Goal: Task Accomplishment & Management: Manage account settings

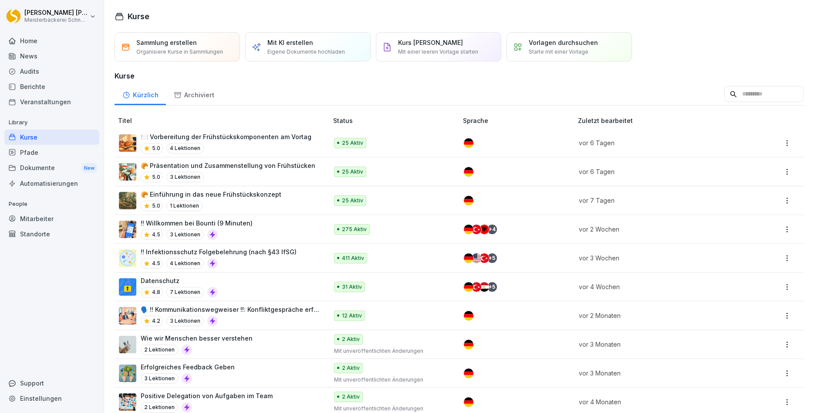
click at [36, 220] on div "Mitarbeiter" at bounding box center [51, 218] width 95 height 15
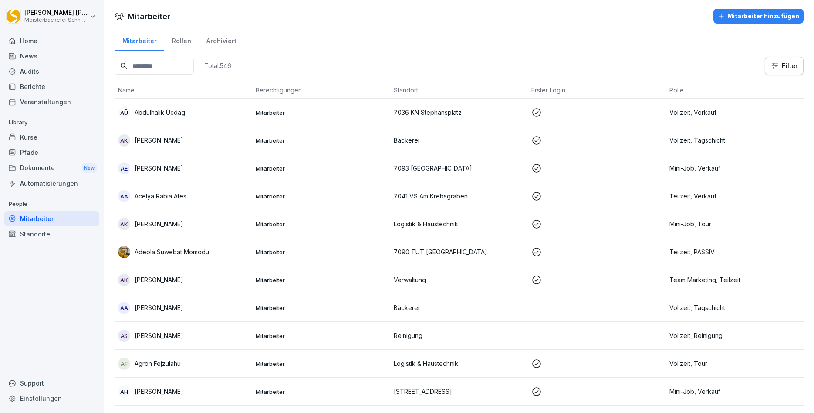
click at [142, 66] on input at bounding box center [154, 66] width 79 height 17
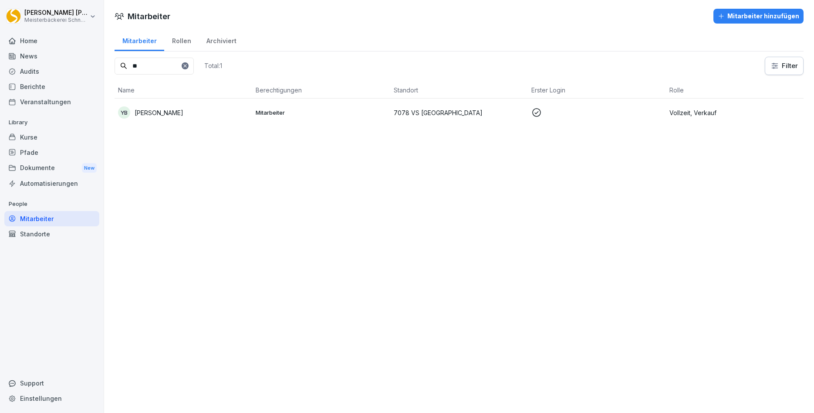
type input "*"
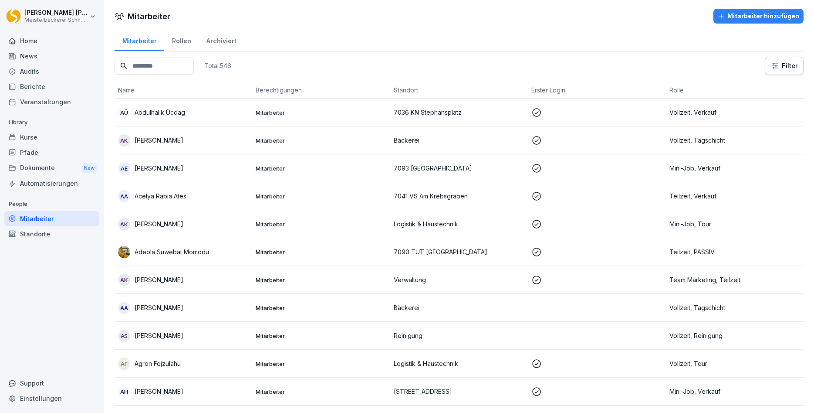
click at [222, 38] on div "Archiviert" at bounding box center [221, 40] width 45 height 22
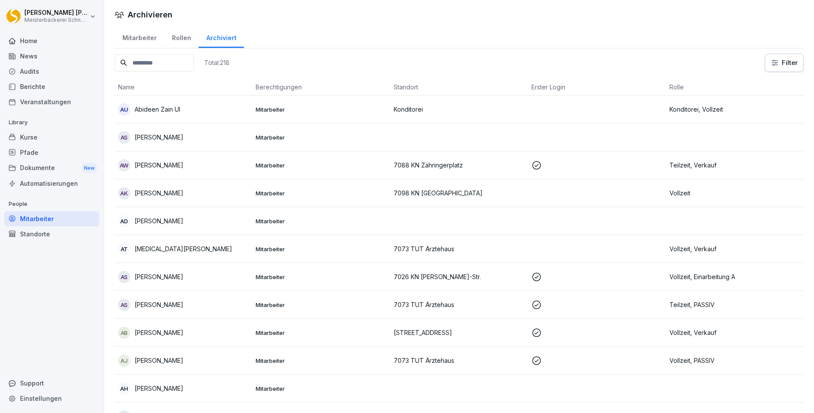
click at [154, 62] on input at bounding box center [154, 62] width 79 height 17
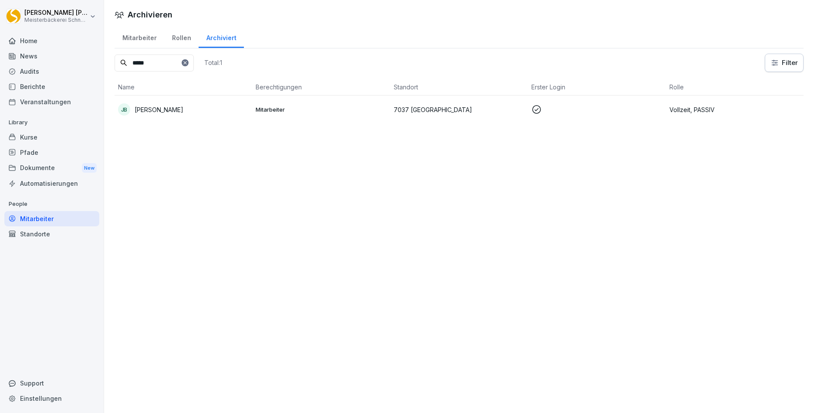
type input "*****"
click at [39, 39] on div "Home" at bounding box center [51, 40] width 95 height 15
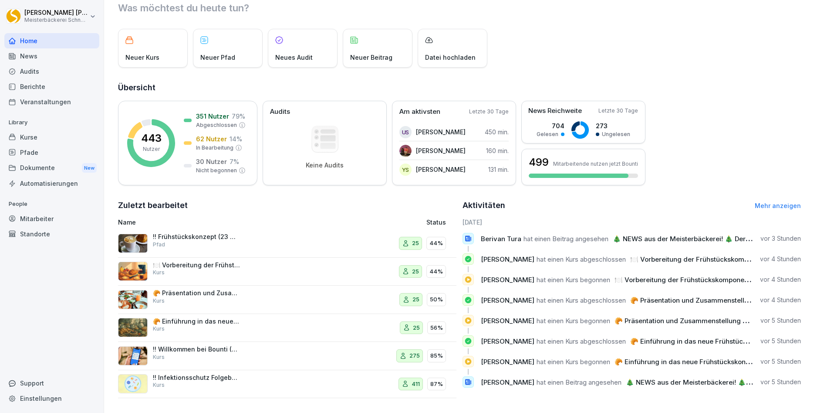
scroll to position [30, 0]
click at [243, 382] on div "!! Infektionsschutz Folgebelehrung (nach §43 IfSG) Kurs" at bounding box center [224, 382] width 212 height 21
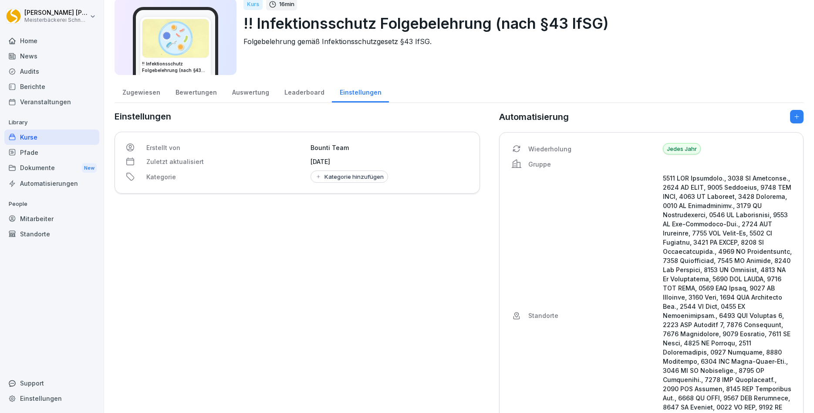
click at [142, 95] on div "Zugewiesen" at bounding box center [141, 91] width 53 height 22
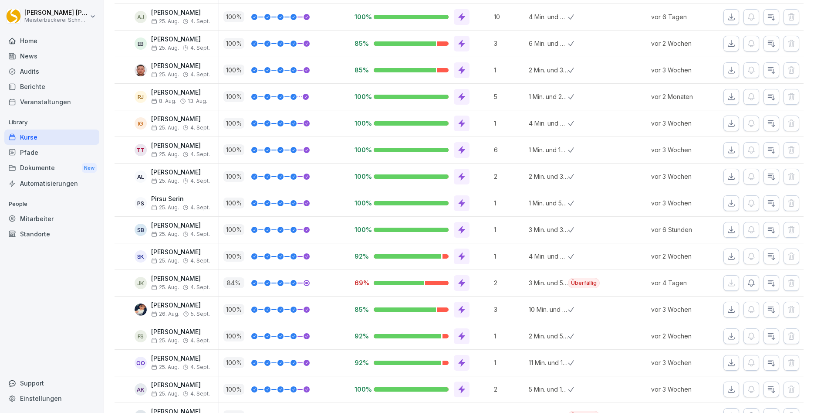
scroll to position [680, 0]
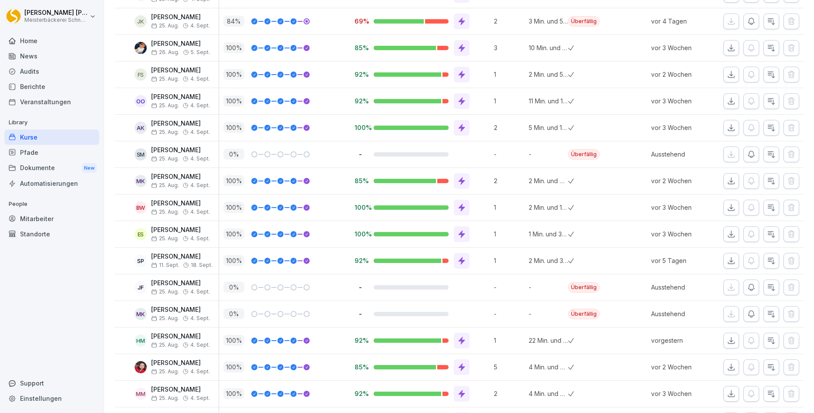
click at [36, 398] on div "Einstellungen" at bounding box center [51, 397] width 95 height 15
select select "**"
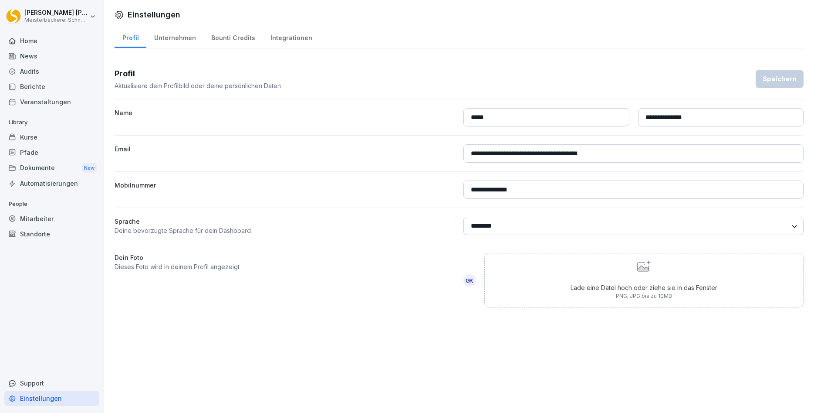
click at [180, 42] on div "Unternehmen" at bounding box center [174, 37] width 57 height 22
select select "**"
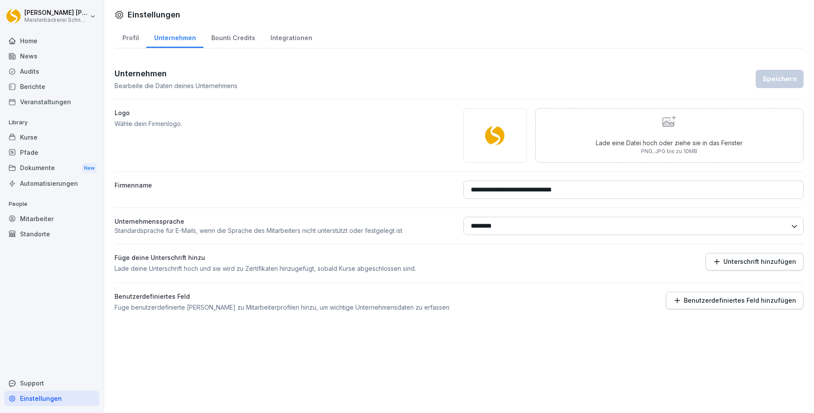
click at [233, 35] on div "Bounti Credits" at bounding box center [232, 37] width 59 height 22
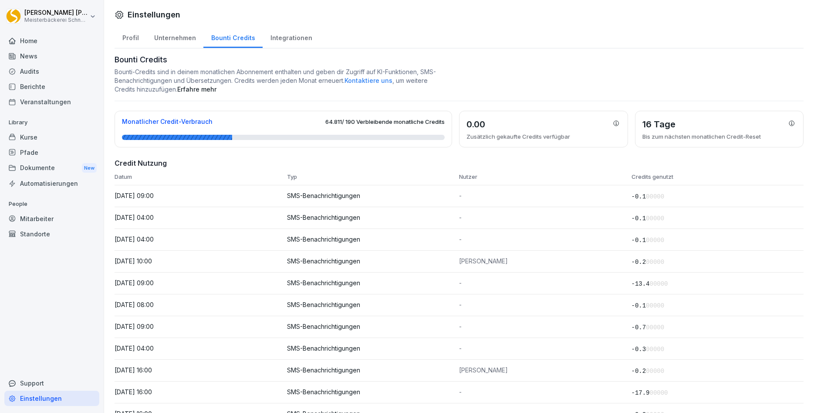
click at [281, 37] on div "Integrationen" at bounding box center [291, 37] width 57 height 22
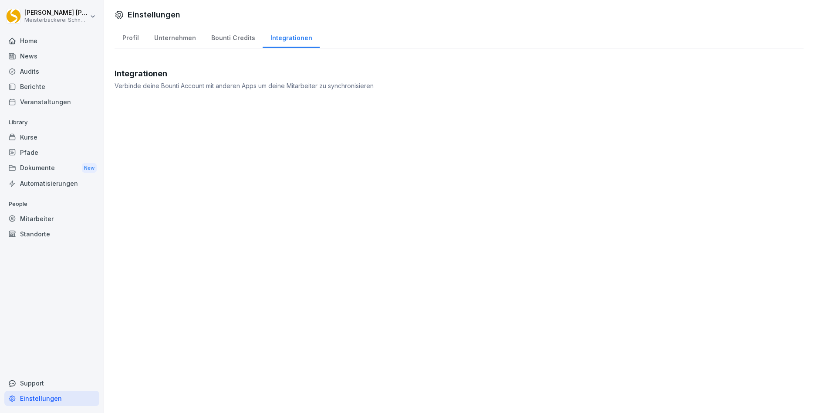
click at [34, 218] on div "Mitarbeiter" at bounding box center [51, 218] width 95 height 15
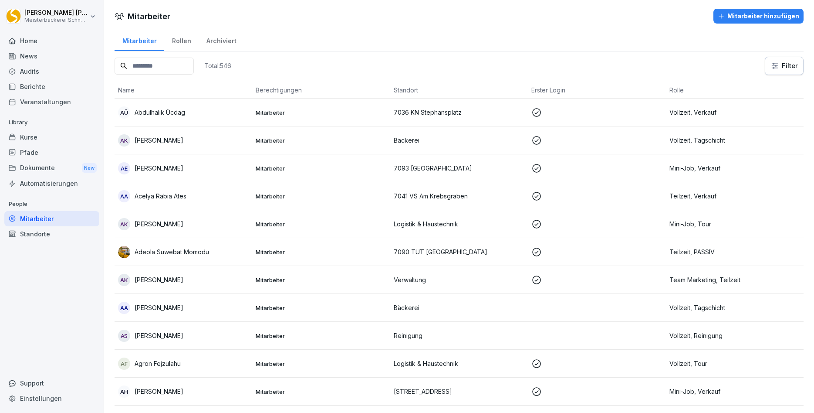
click at [155, 66] on input at bounding box center [154, 66] width 79 height 17
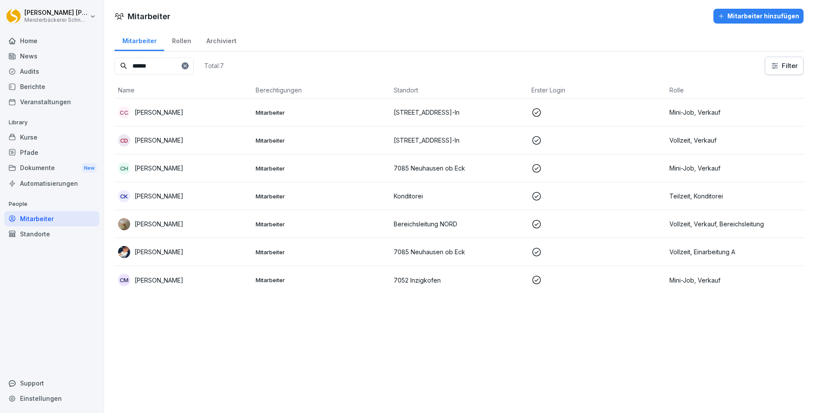
type input "******"
click at [448, 223] on p "Bereichsleitung NORD" at bounding box center [459, 223] width 131 height 9
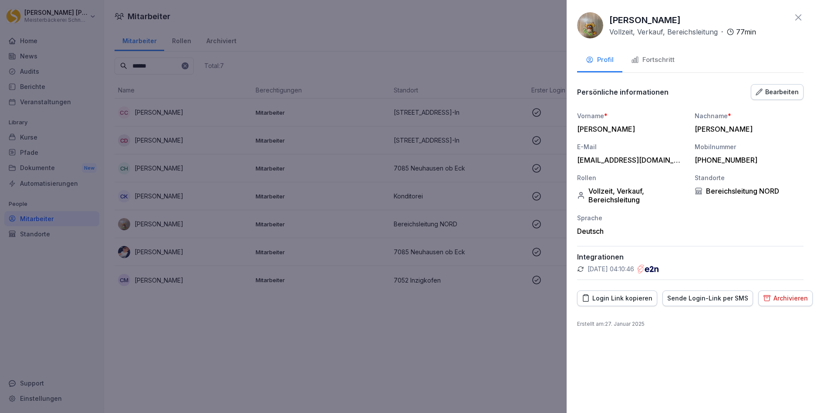
click at [799, 12] on icon at bounding box center [798, 17] width 10 height 10
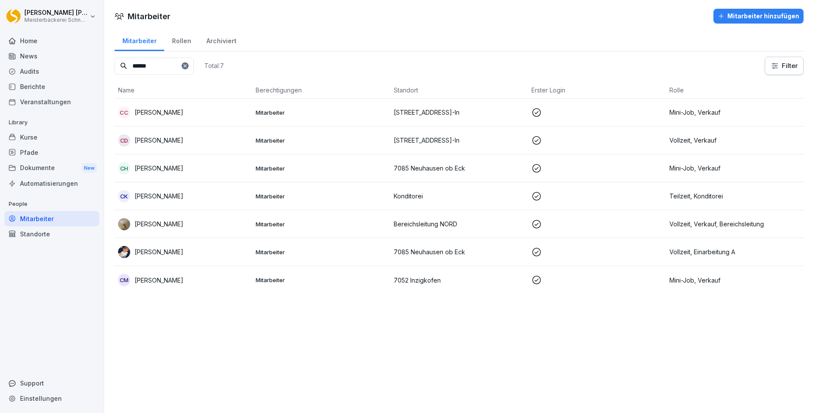
click at [28, 386] on div "Support" at bounding box center [51, 382] width 95 height 15
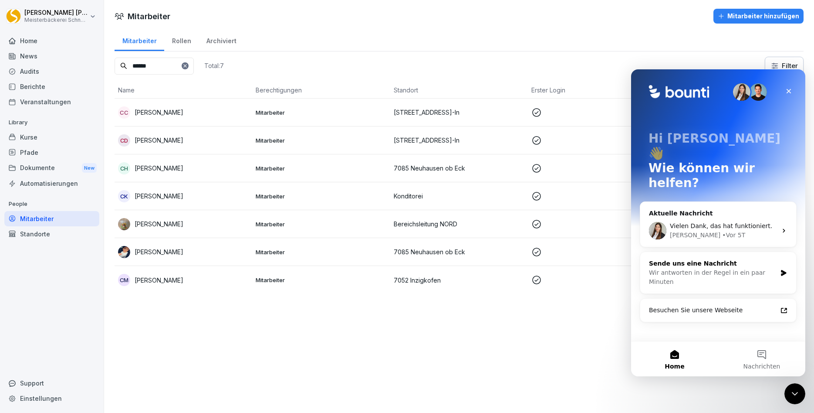
click at [733, 268] on div "Wir antworten in der Regel in ein paar Minuten" at bounding box center [713, 277] width 128 height 18
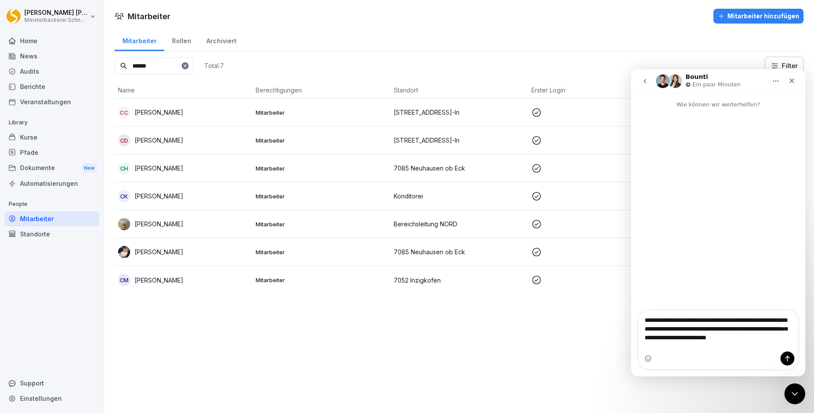
type textarea "**********"
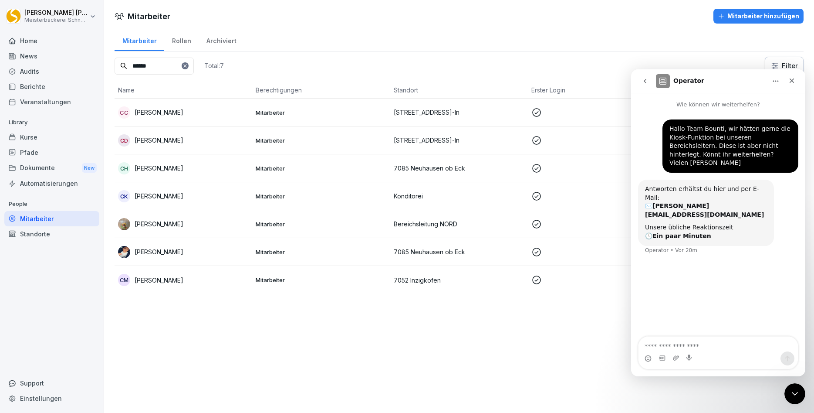
click at [30, 41] on div "Home" at bounding box center [51, 40] width 95 height 15
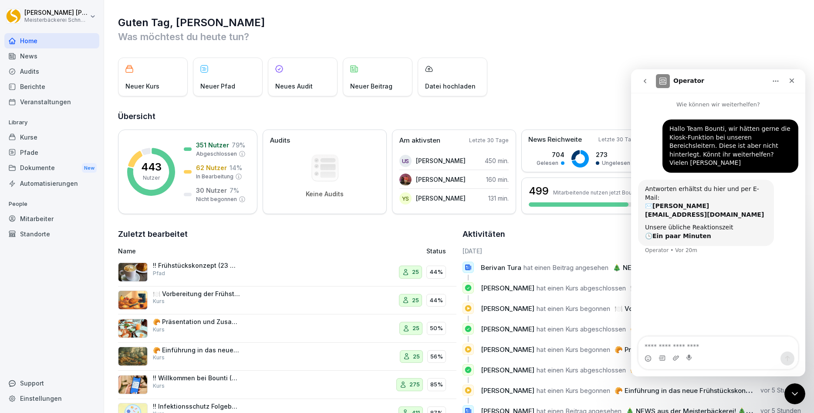
click at [260, 276] on div "!! Frühstückskonzept (23 Minuten) Pfad" at bounding box center [224, 271] width 212 height 21
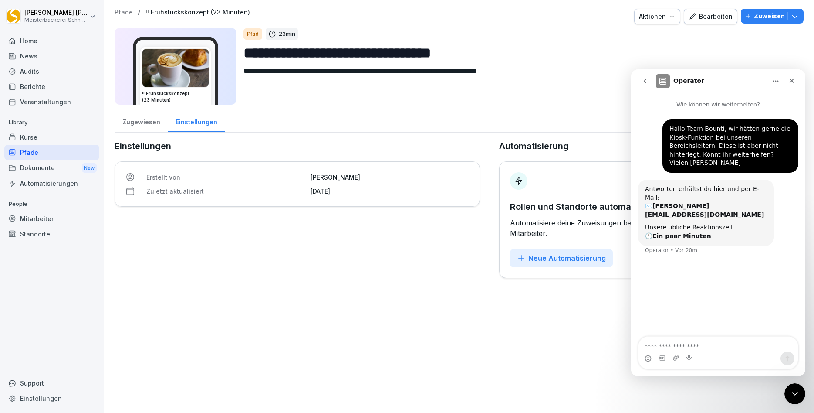
click at [141, 122] on div "Zugewiesen" at bounding box center [141, 121] width 53 height 22
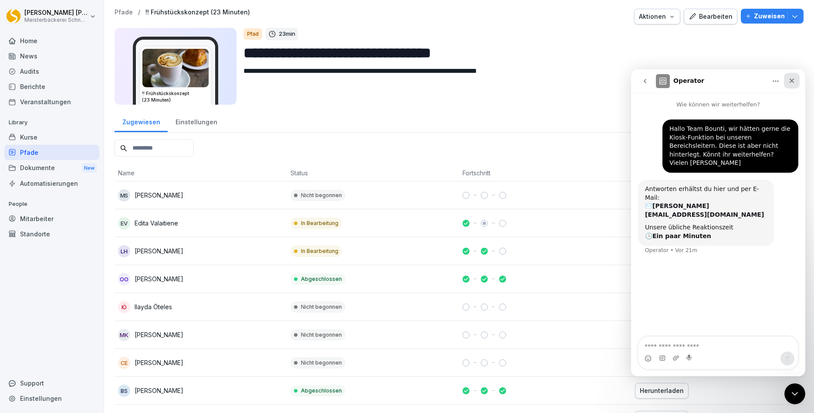
click at [793, 79] on icon "Schließen" at bounding box center [792, 80] width 5 height 5
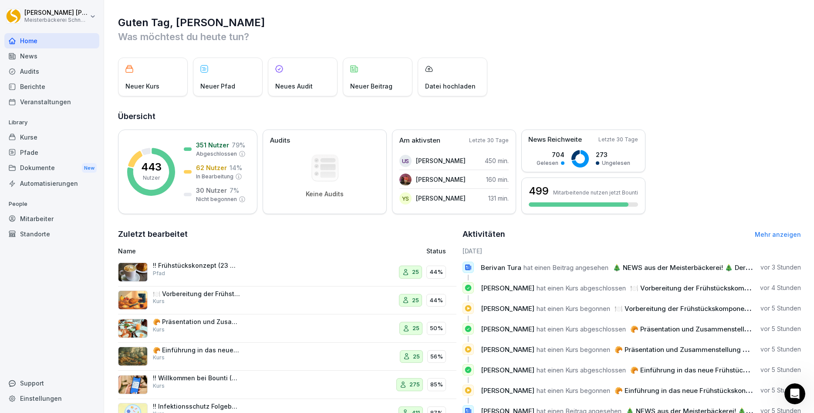
click at [240, 300] on div "🍽️ Vorbereitung der Frühstückskomponenten am Vortag Kurs" at bounding box center [224, 300] width 212 height 21
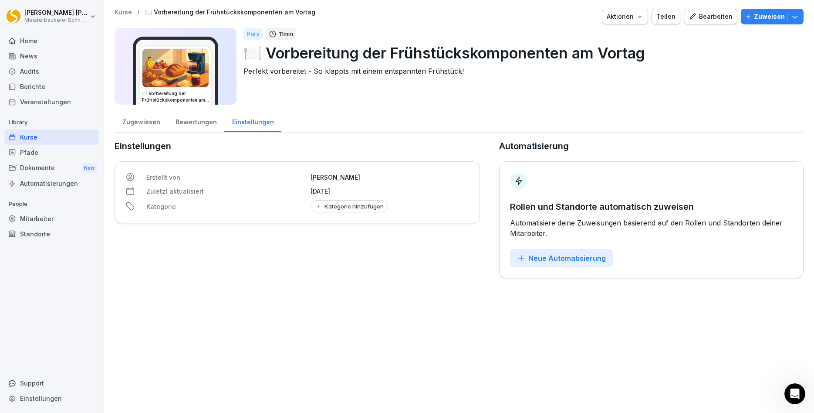
click at [39, 152] on div "Pfade" at bounding box center [51, 152] width 95 height 15
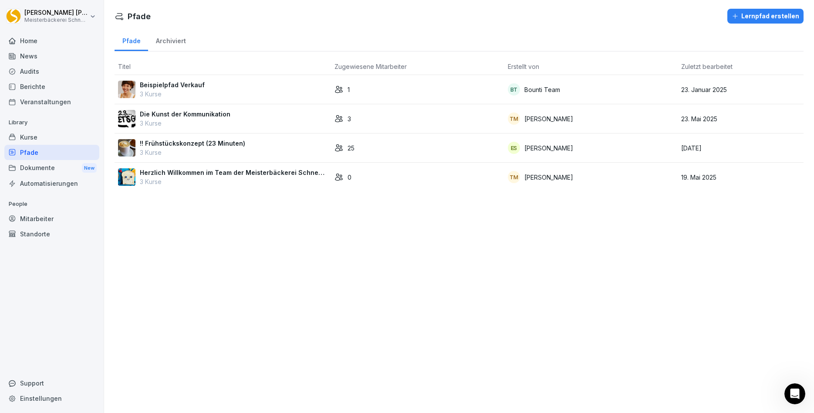
click at [193, 153] on p "3 Kurse" at bounding box center [192, 152] width 105 height 9
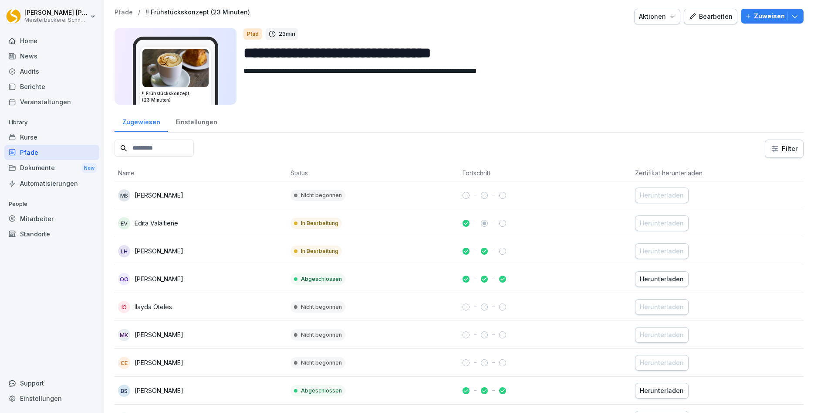
click at [153, 150] on input at bounding box center [154, 147] width 79 height 17
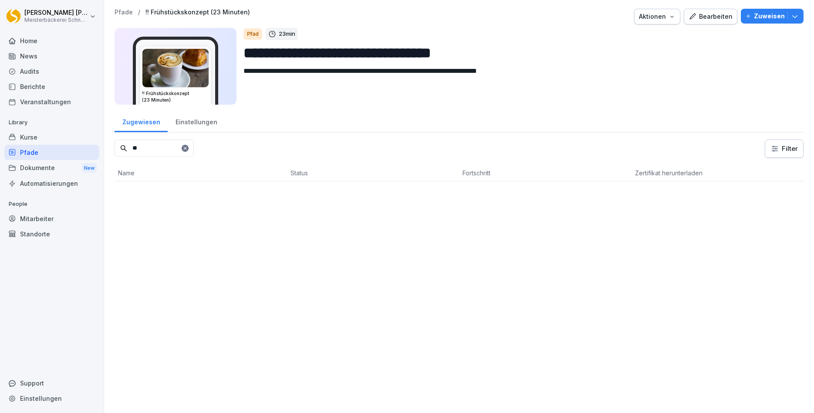
type input "*"
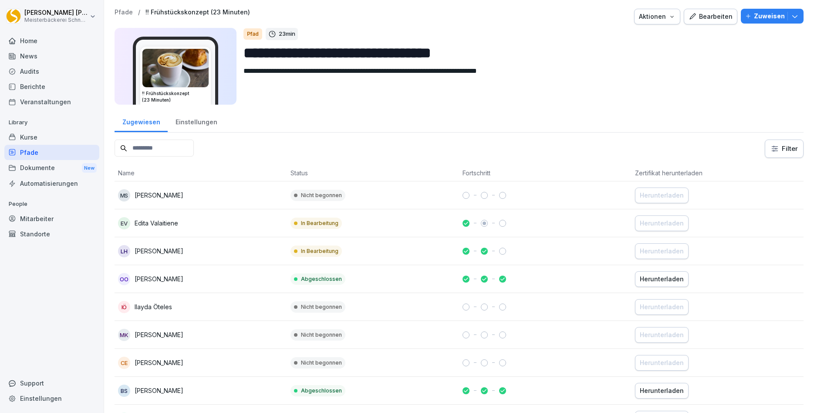
click at [156, 154] on input at bounding box center [154, 147] width 79 height 17
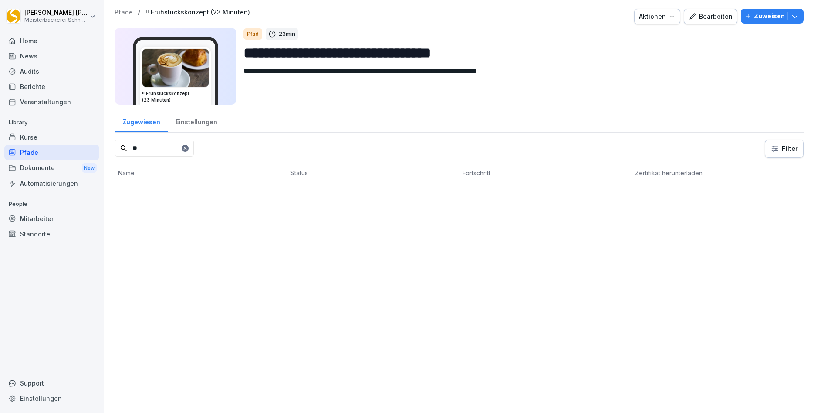
type input "*"
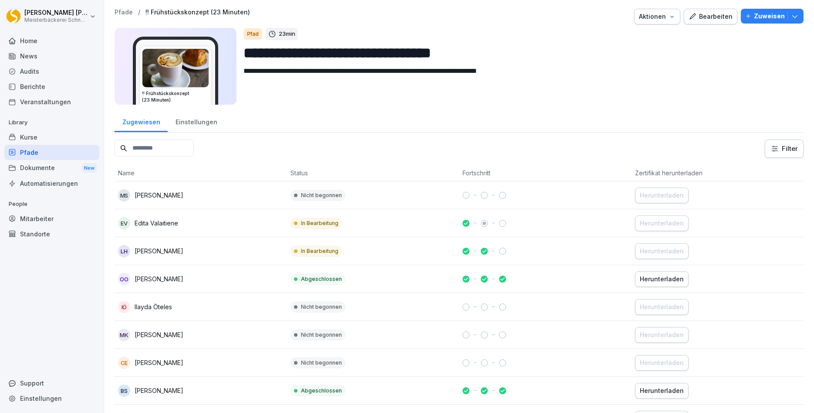
click at [795, 17] on icon "button" at bounding box center [795, 16] width 9 height 9
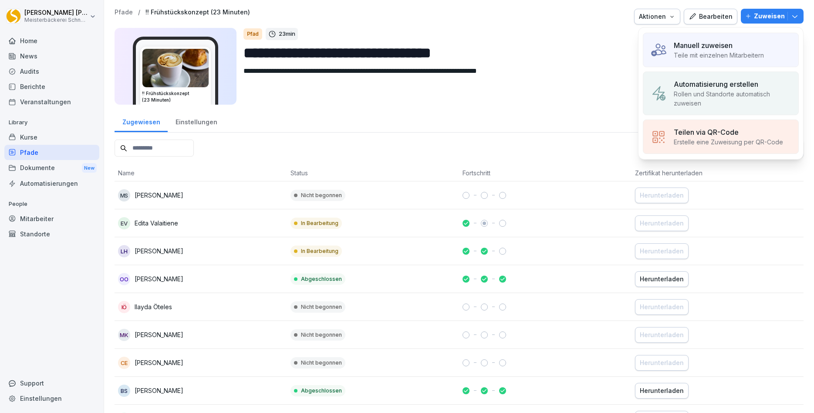
click at [712, 47] on p "Manuell zuweisen" at bounding box center [703, 45] width 59 height 10
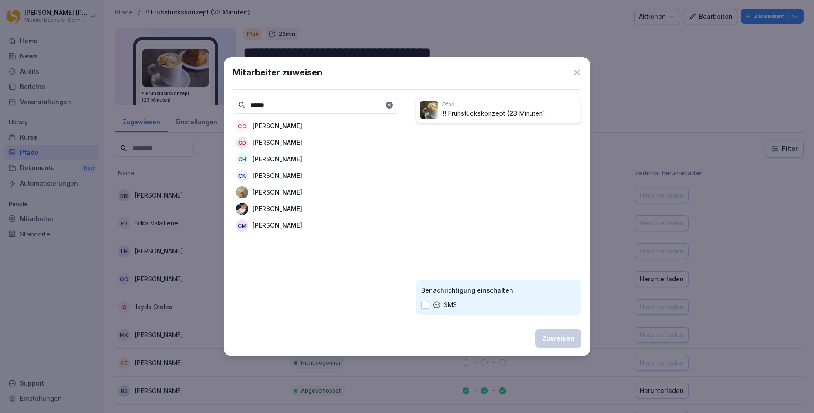
type input "******"
click at [289, 191] on p "Carmen Keller" at bounding box center [278, 191] width 50 height 9
click at [427, 306] on button "button" at bounding box center [425, 305] width 8 height 8
click at [557, 340] on div "Zuweisen" at bounding box center [558, 338] width 32 height 10
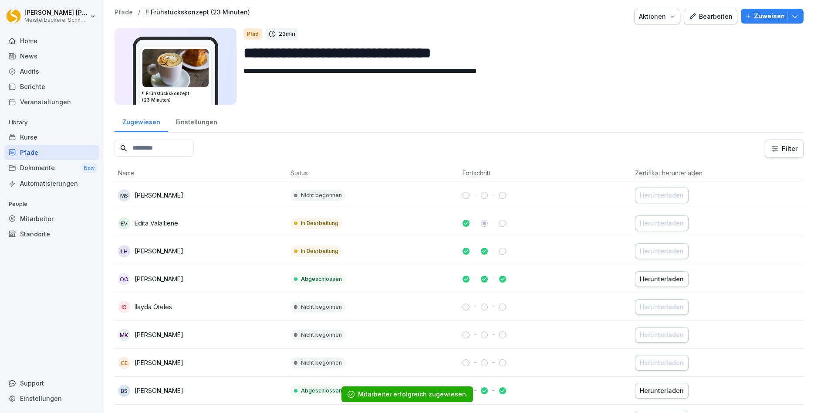
click at [797, 17] on icon "button" at bounding box center [795, 16] width 9 height 9
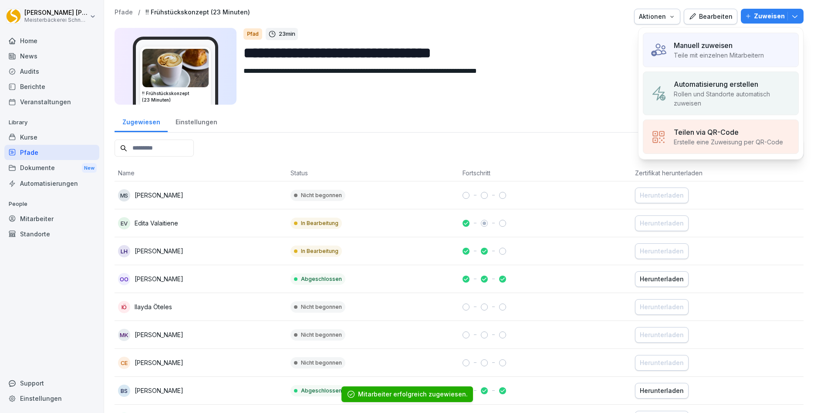
click at [708, 50] on p "Manuell zuweisen" at bounding box center [703, 45] width 59 height 10
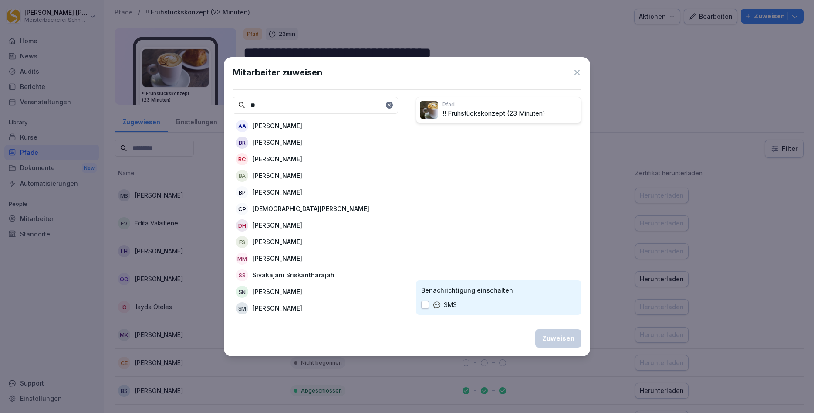
type input "**"
click at [265, 123] on p "Ajete Alickaj" at bounding box center [278, 125] width 50 height 9
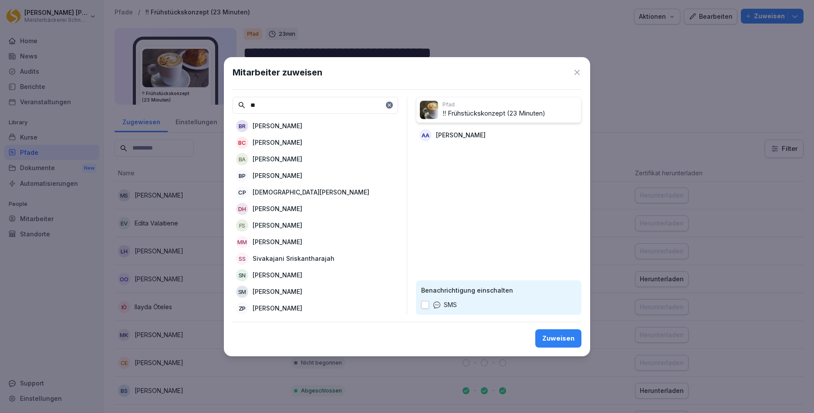
click at [431, 307] on div "SMS" at bounding box center [439, 305] width 36 height 10
click at [424, 306] on button "button" at bounding box center [425, 305] width 8 height 8
click at [561, 338] on div "Zuweisen" at bounding box center [558, 338] width 32 height 10
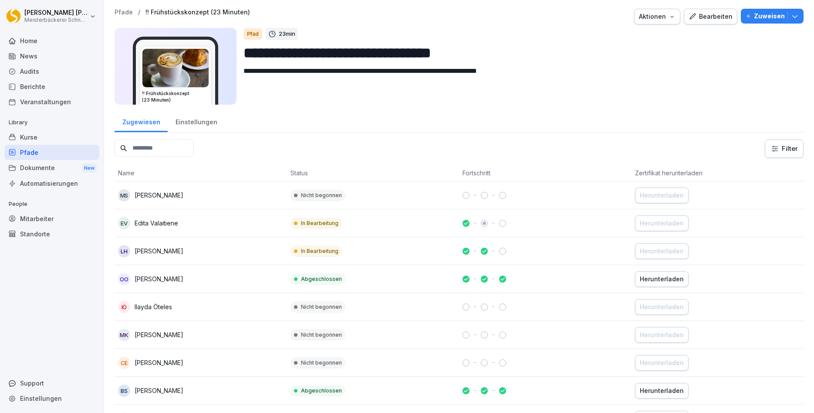
click at [150, 151] on input at bounding box center [154, 147] width 79 height 17
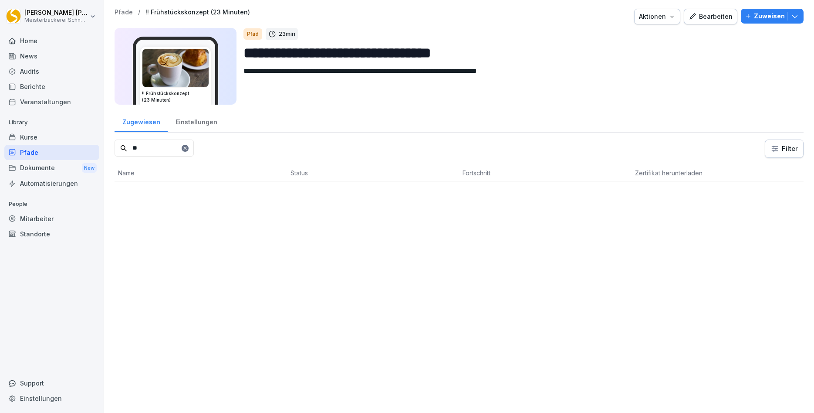
type input "*"
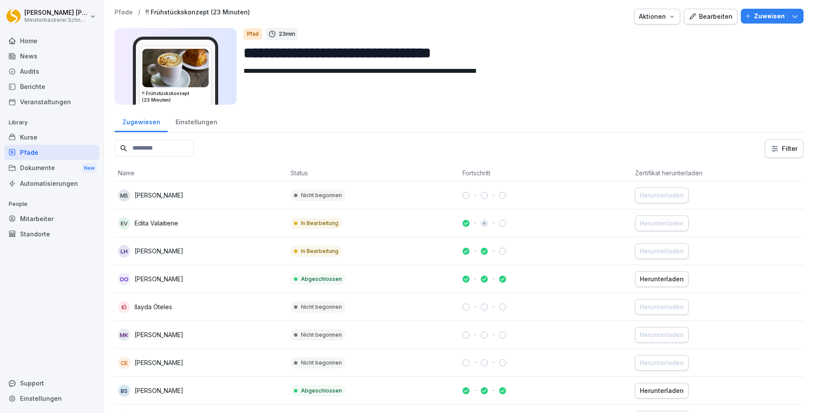
click at [797, 18] on icon "button" at bounding box center [795, 16] width 9 height 9
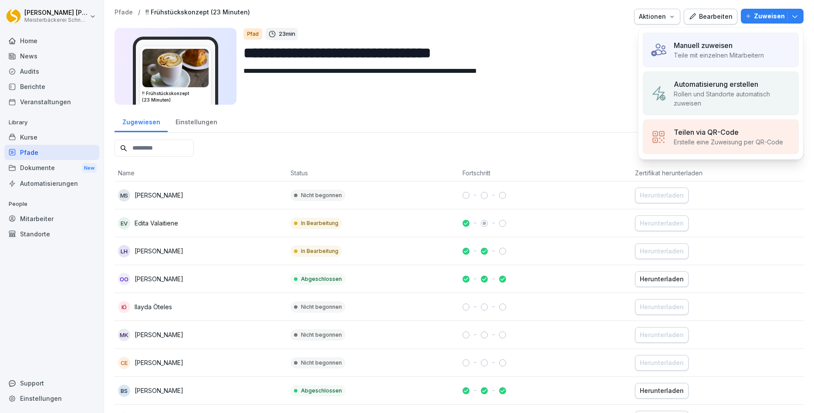
click at [730, 51] on p "Teile mit einzelnen Mitarbeitern" at bounding box center [719, 55] width 90 height 9
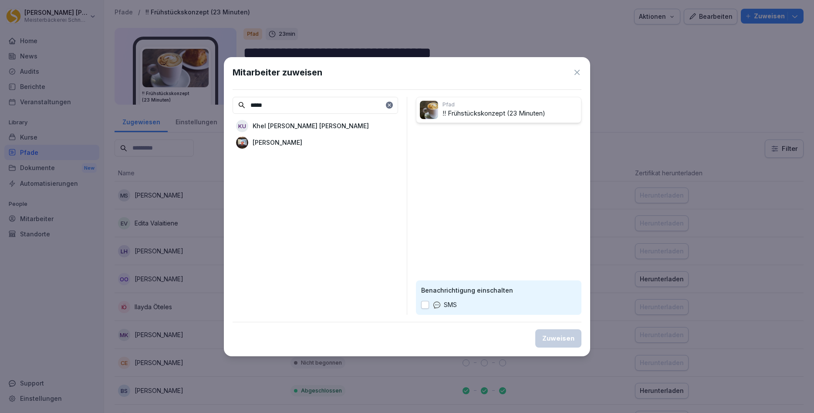
type input "*****"
click at [294, 143] on p "[PERSON_NAME]" at bounding box center [278, 142] width 50 height 9
click at [423, 303] on button "button" at bounding box center [425, 305] width 8 height 8
click at [555, 335] on div "Zuweisen" at bounding box center [558, 338] width 32 height 10
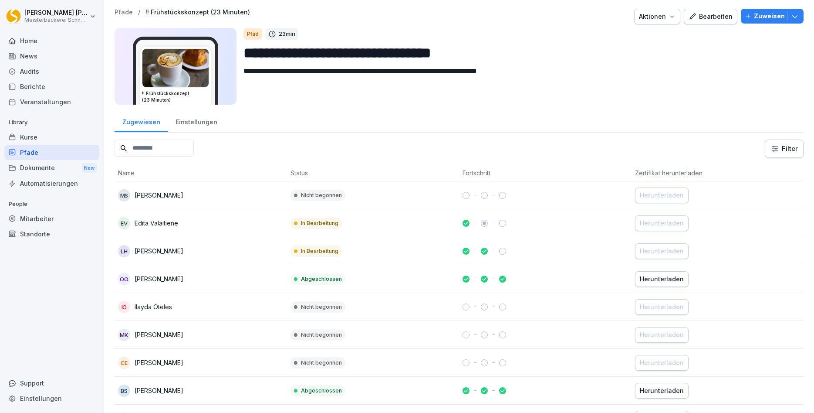
click at [676, 17] on icon "button" at bounding box center [672, 16] width 7 height 7
click at [714, 67] on html "**********" at bounding box center [407, 206] width 814 height 413
click at [793, 14] on icon "button" at bounding box center [795, 16] width 9 height 9
click at [606, 30] on div "Pfad 23 min" at bounding box center [520, 34] width 553 height 12
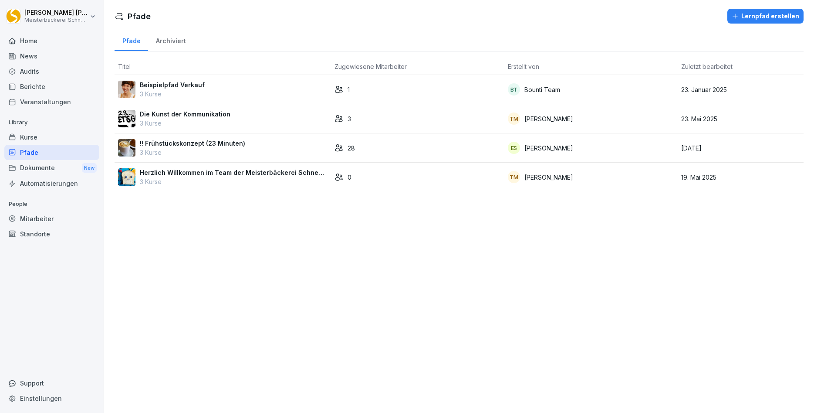
click at [169, 151] on p "3 Kurse" at bounding box center [192, 152] width 105 height 9
click at [177, 39] on div "Archiviert" at bounding box center [170, 40] width 45 height 22
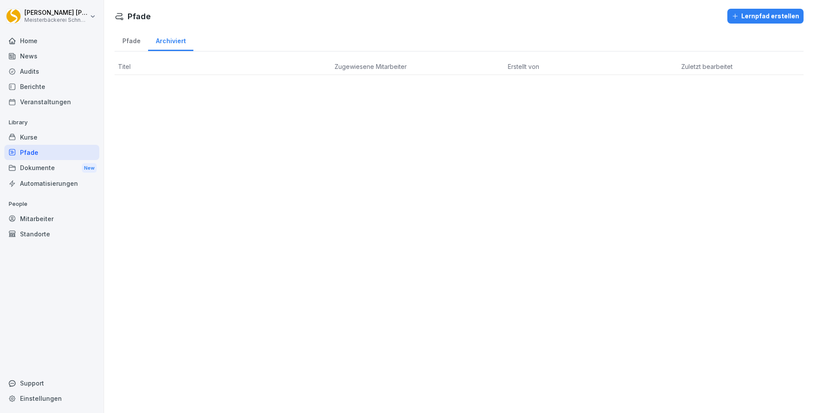
click at [126, 43] on div "Pfade" at bounding box center [132, 40] width 34 height 22
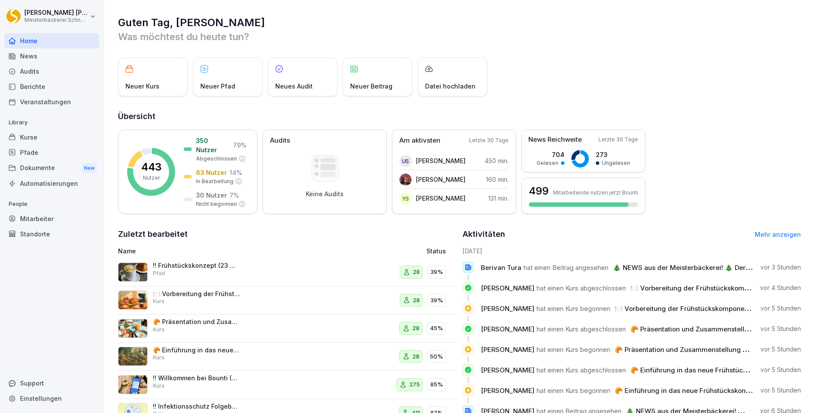
click at [29, 220] on div "Mitarbeiter" at bounding box center [51, 218] width 95 height 15
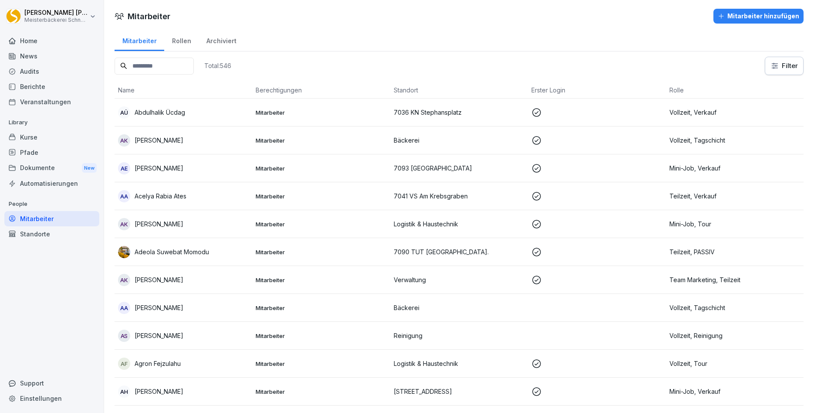
click at [23, 40] on div "Home" at bounding box center [51, 40] width 95 height 15
